Goal: Information Seeking & Learning: Learn about a topic

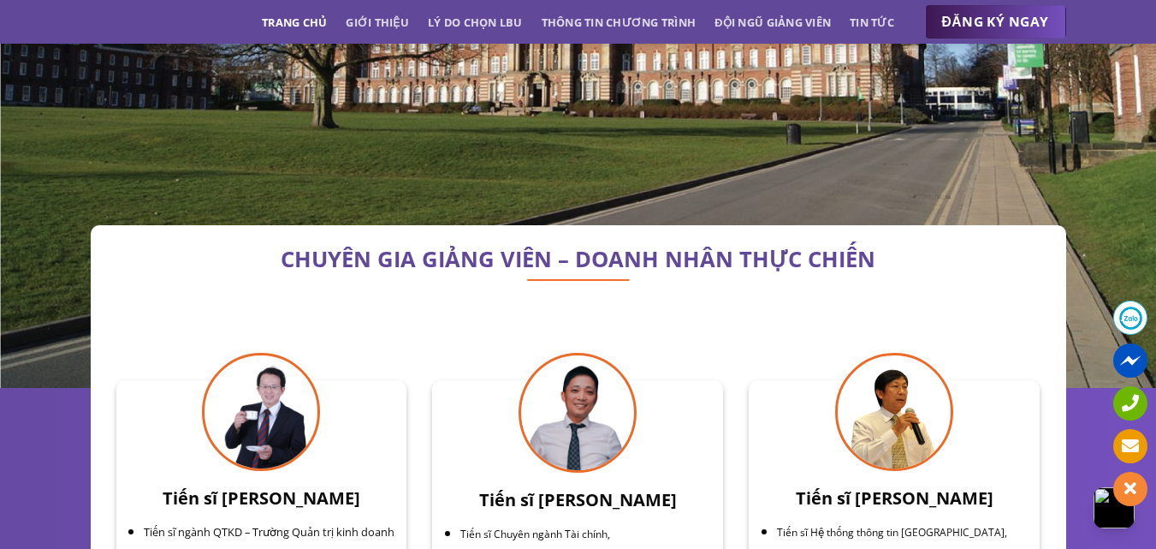
scroll to position [5255, 0]
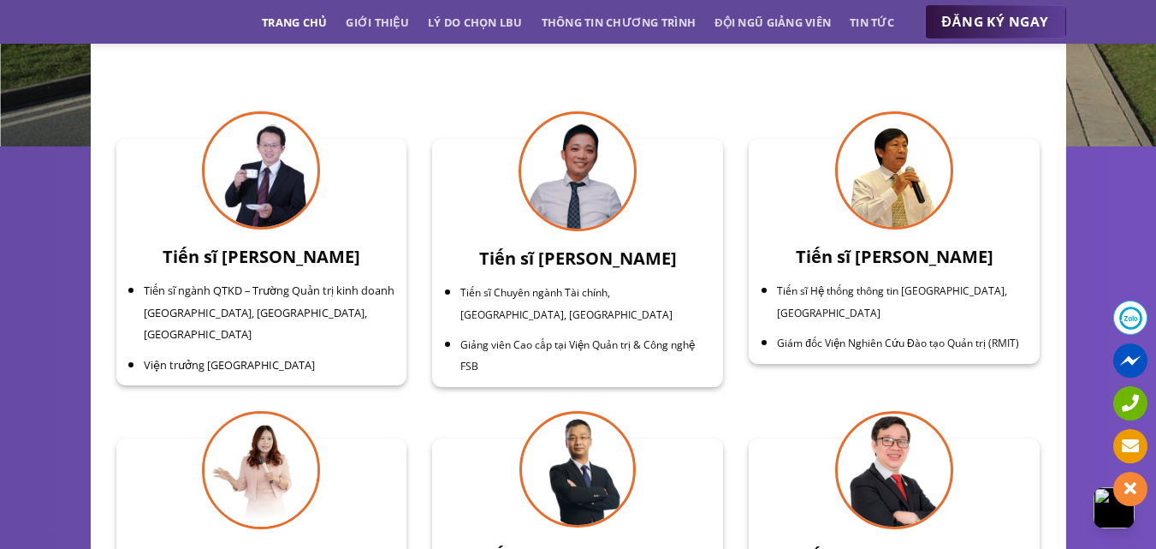
click at [945, 15] on span "ĐĂNG KÝ NGAY" at bounding box center [995, 21] width 107 height 21
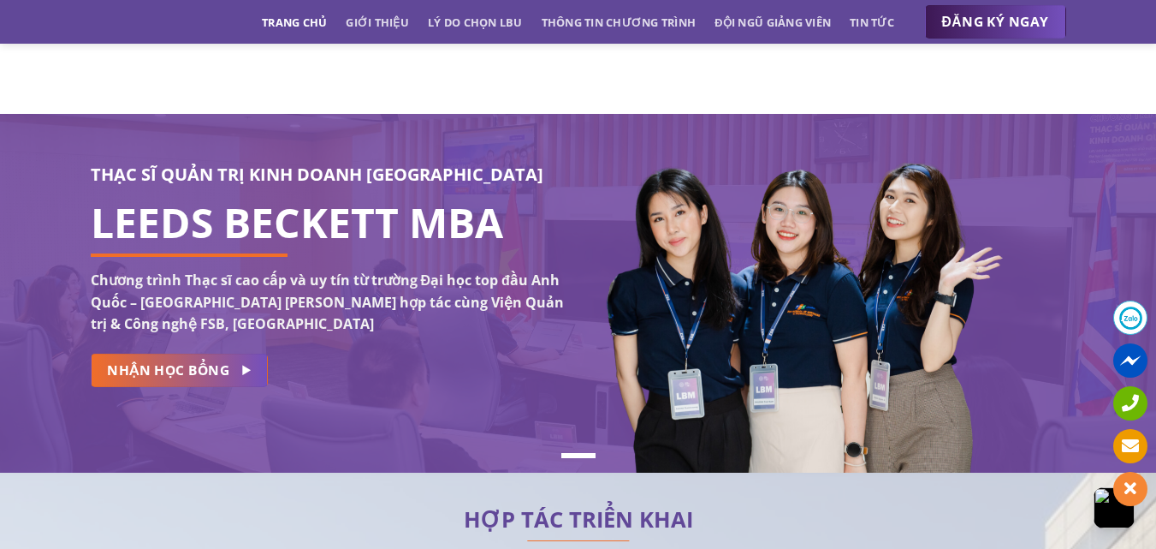
scroll to position [0, 0]
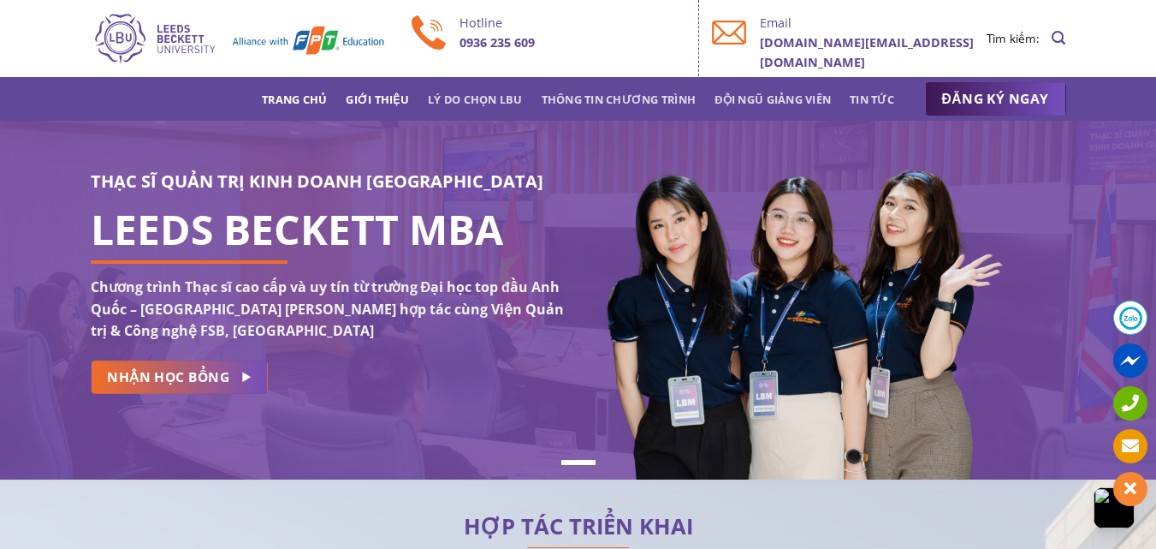
click at [375, 107] on link "Giới thiệu" at bounding box center [377, 99] width 63 height 31
click at [604, 100] on link "Thông tin chương trình" at bounding box center [619, 99] width 155 height 31
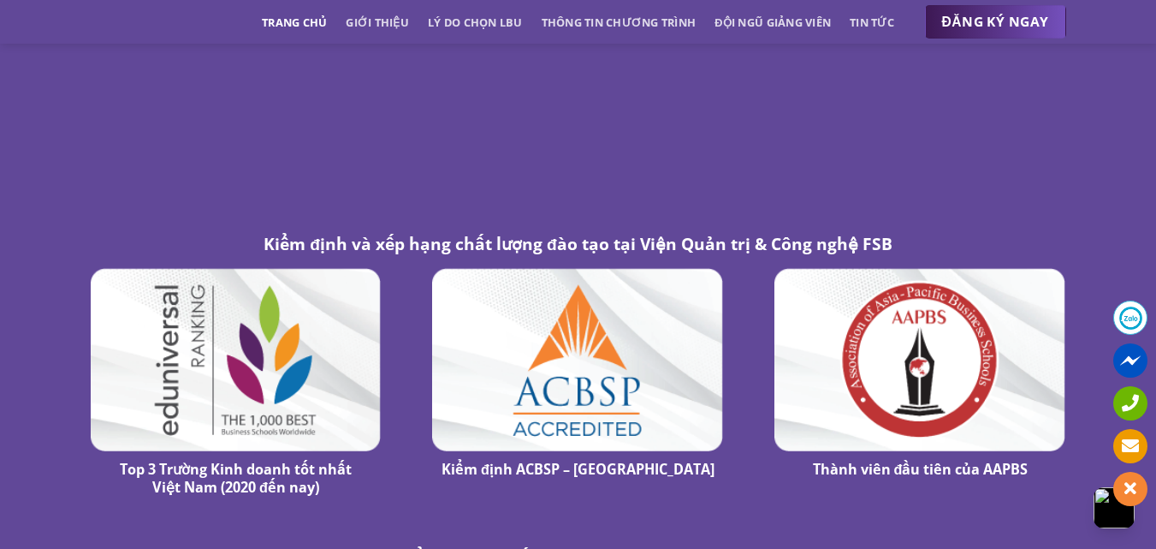
scroll to position [9705, 0]
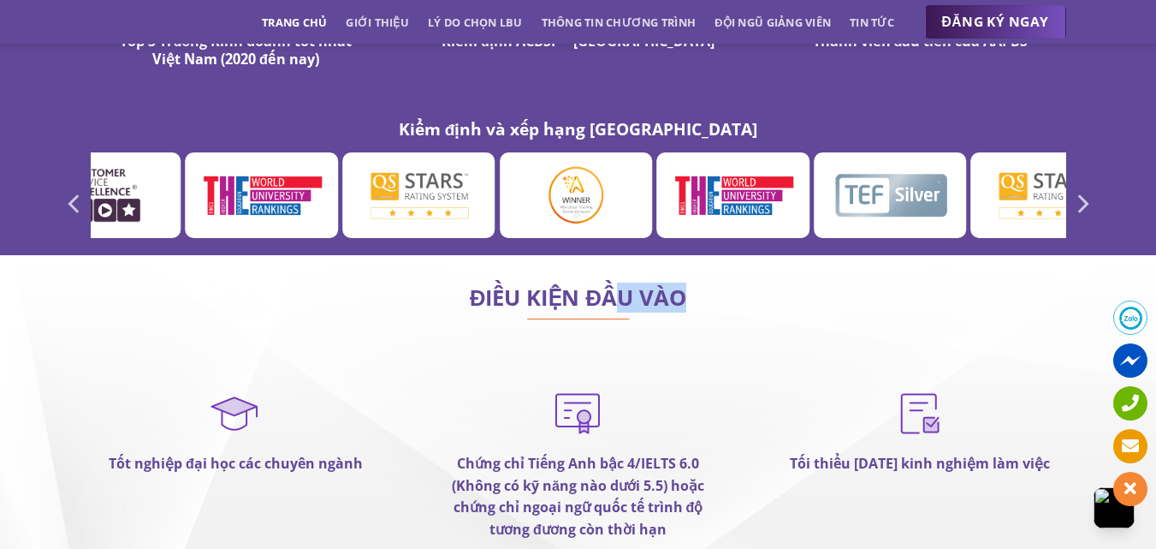
drag, startPoint x: 597, startPoint y: 233, endPoint x: 673, endPoint y: 228, distance: 76.3
click at [672, 289] on h2 "ĐIỀU KIỆN ĐẦU VÀO" at bounding box center [579, 297] width 976 height 17
click at [676, 289] on h2 "ĐIỀU KIỆN ĐẦU VÀO" at bounding box center [579, 297] width 976 height 17
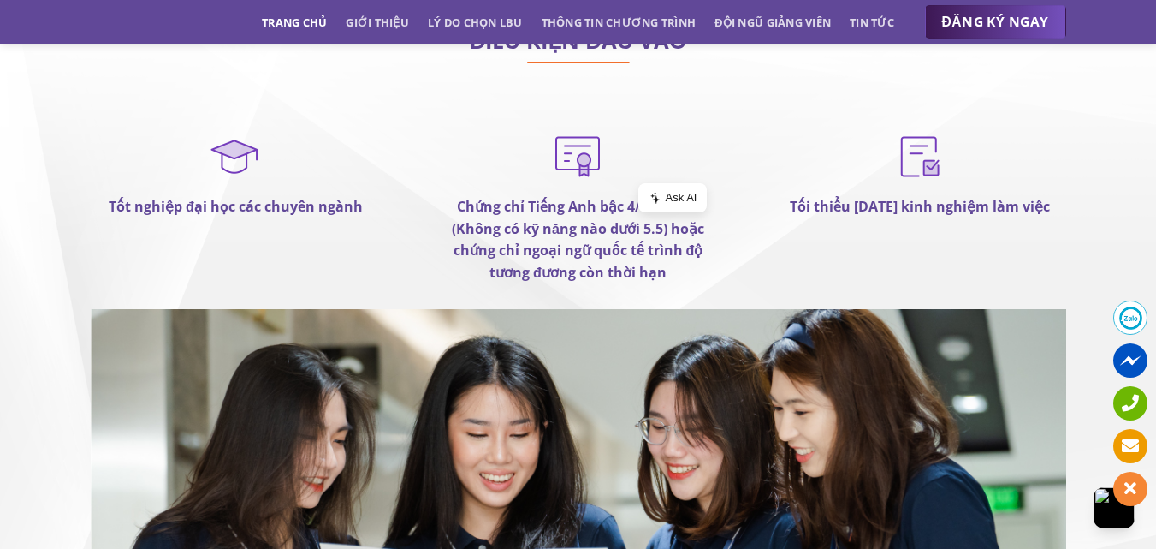
scroll to position [9790, 0]
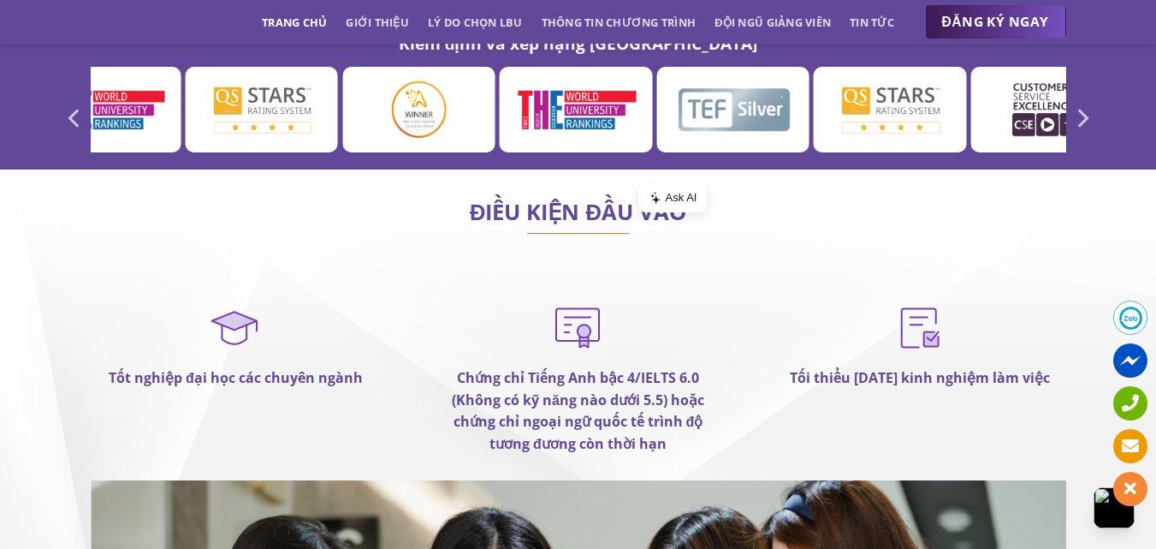
click at [923, 299] on img at bounding box center [919, 326] width 51 height 54
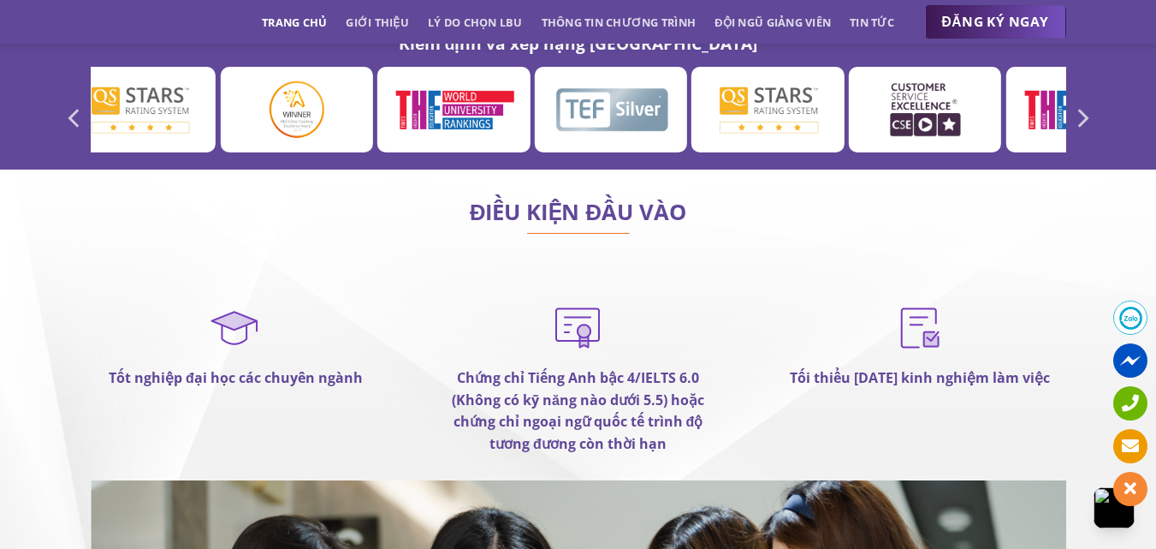
click at [923, 299] on img at bounding box center [919, 326] width 51 height 54
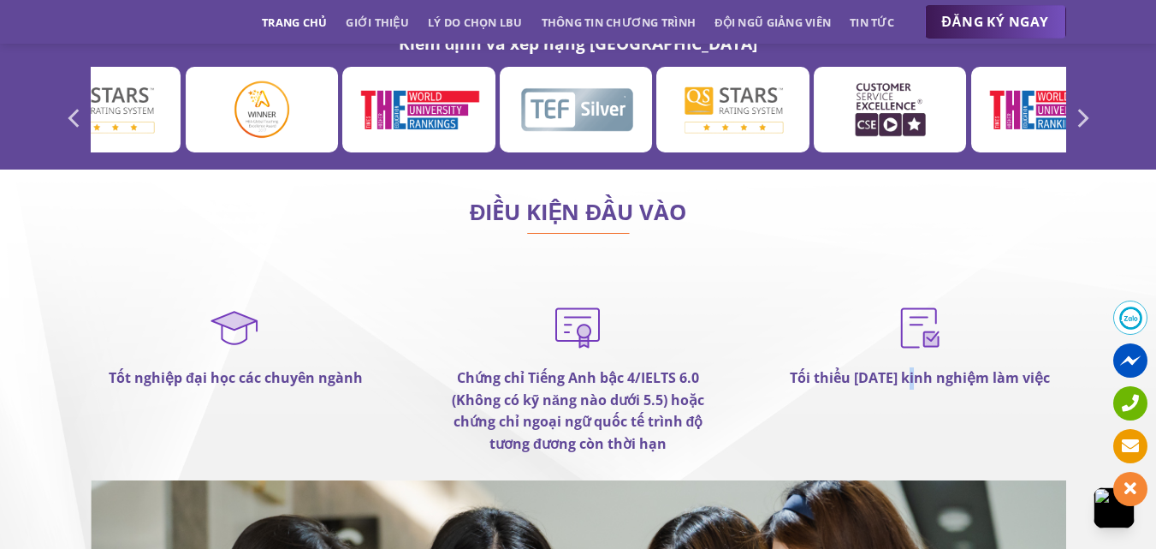
drag, startPoint x: 917, startPoint y: 310, endPoint x: 927, endPoint y: 315, distance: 10.7
click at [927, 368] on strong "Tối thiểu [DATE] kinh nghiệm làm việc" at bounding box center [920, 377] width 260 height 19
